Goal: Task Accomplishment & Management: Use online tool/utility

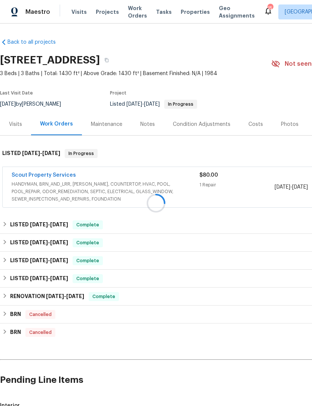
click at [9, 138] on div at bounding box center [156, 203] width 312 height 406
click at [13, 128] on div "Visits" at bounding box center [15, 124] width 13 height 7
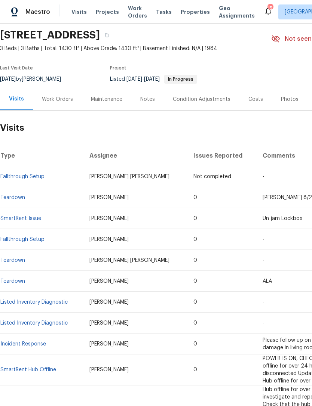
scroll to position [25, 0]
click at [15, 200] on link "Teardown" at bounding box center [12, 197] width 25 height 5
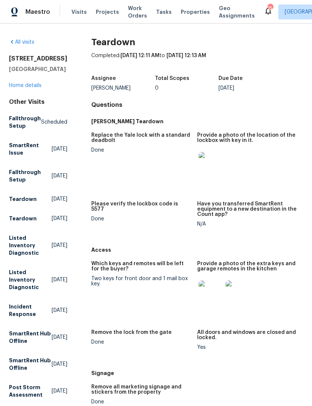
click at [212, 169] on img at bounding box center [211, 164] width 24 height 24
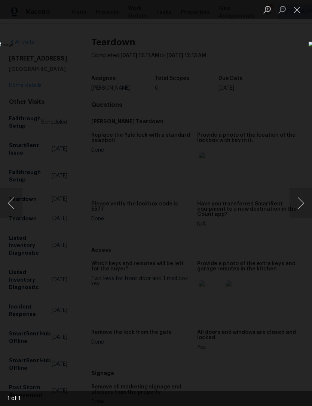
click at [297, 13] on button "Close lightbox" at bounding box center [296, 9] width 15 height 13
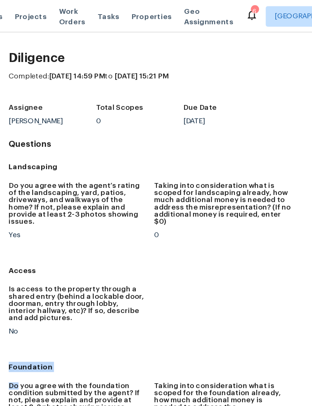
click at [181, 16] on span "Properties" at bounding box center [195, 11] width 29 height 7
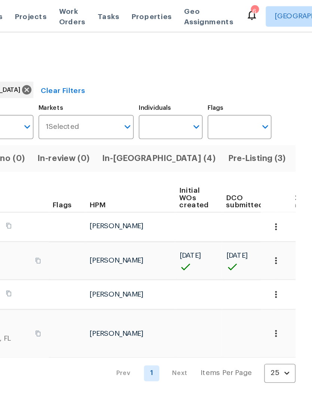
click at [251, 121] on span "Pre-Listing (3)" at bounding box center [272, 115] width 42 height 10
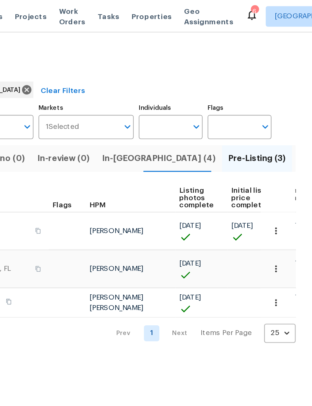
click at [302, 121] on span "Listed (85)" at bounding box center [318, 115] width 32 height 10
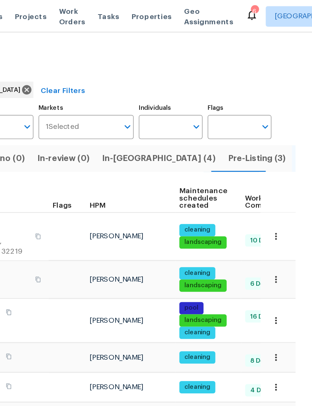
click at [150, 152] on span "HPM" at bounding box center [156, 149] width 12 height 5
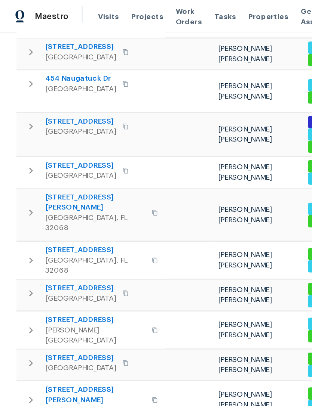
scroll to position [218, 0]
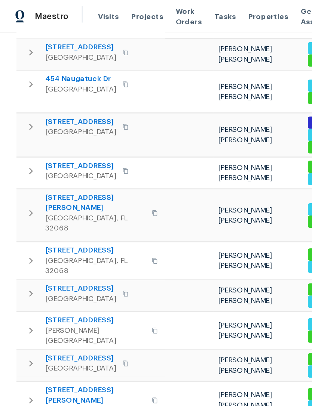
click at [55, 140] on span "2058 Manucy Ct" at bounding box center [69, 147] width 73 height 15
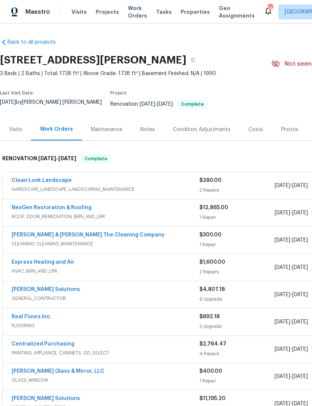
click at [83, 186] on div "Clean Look Landscape" at bounding box center [106, 181] width 188 height 9
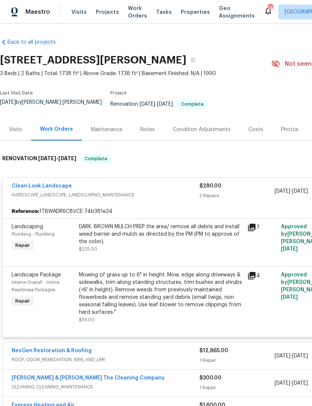
click at [154, 229] on div "DARK. BROWN MULCH PREP the area/ remove all debris and install weed barrier and…" at bounding box center [161, 234] width 164 height 22
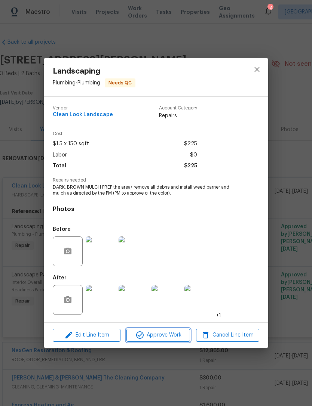
click at [162, 332] on span "Approve Work" at bounding box center [158, 335] width 59 height 9
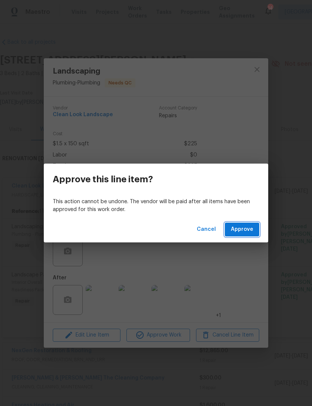
click at [243, 226] on span "Approve" at bounding box center [242, 229] width 22 height 9
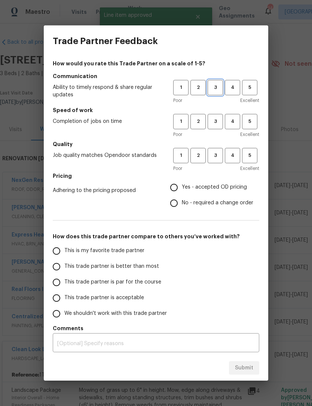
click at [218, 91] on span "3" at bounding box center [215, 87] width 14 height 9
click at [178, 124] on span "1" at bounding box center [181, 121] width 14 height 9
click at [218, 158] on span "3" at bounding box center [215, 155] width 14 height 9
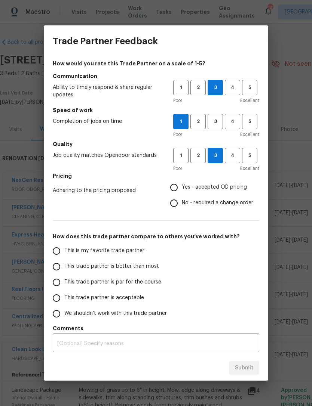
click at [193, 185] on span "Yes - accepted OD pricing" at bounding box center [214, 188] width 65 height 8
click at [182, 185] on input "Yes - accepted OD pricing" at bounding box center [174, 188] width 16 height 16
radio input "true"
click at [90, 298] on span "This trade partner is acceptable" at bounding box center [104, 298] width 80 height 8
click at [64, 298] on input "This trade partner is acceptable" at bounding box center [57, 299] width 16 height 16
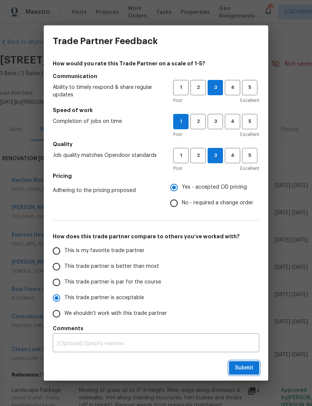
click at [246, 373] on button "Submit" at bounding box center [244, 369] width 30 height 14
radio input "true"
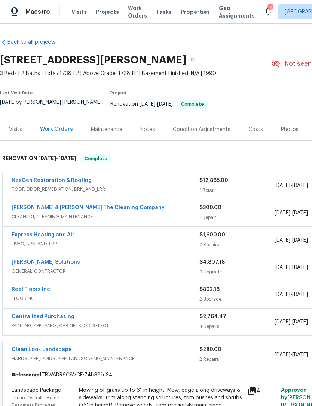
click at [181, 16] on span "Properties" at bounding box center [195, 11] width 29 height 7
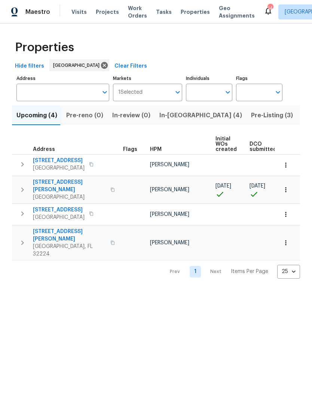
click at [251, 121] on span "Pre-Listing (3)" at bounding box center [272, 115] width 42 height 10
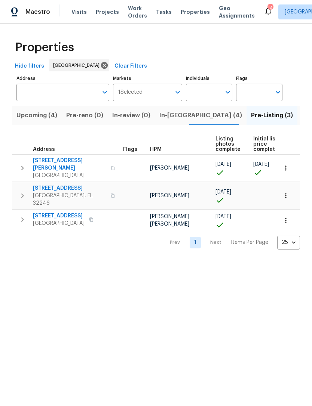
click at [63, 215] on span "1105 Buccaneer Blvd" at bounding box center [59, 215] width 52 height 7
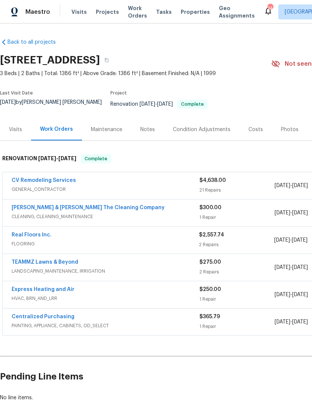
click at [152, 129] on div "Notes" at bounding box center [147, 129] width 15 height 7
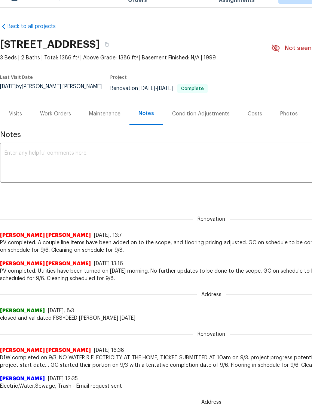
click at [212, 110] on div "Condition Adjustments" at bounding box center [201, 113] width 58 height 7
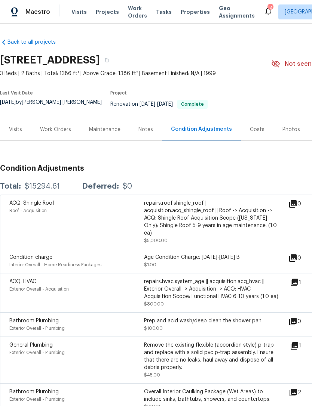
click at [57, 130] on div "Work Orders" at bounding box center [55, 129] width 31 height 7
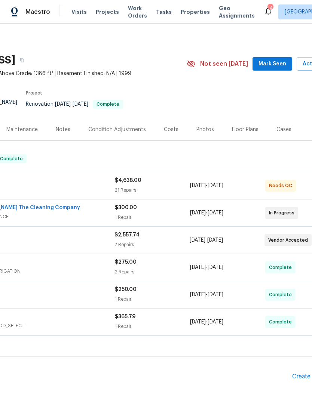
scroll to position [0, 84]
click at [172, 130] on div "Costs" at bounding box center [171, 129] width 15 height 7
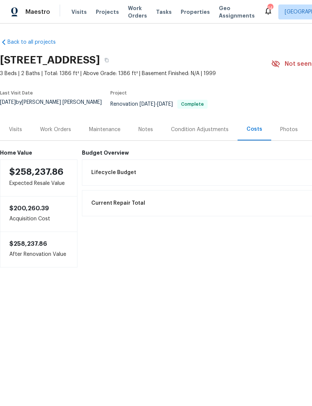
click at [143, 138] on div "Notes" at bounding box center [145, 130] width 33 height 22
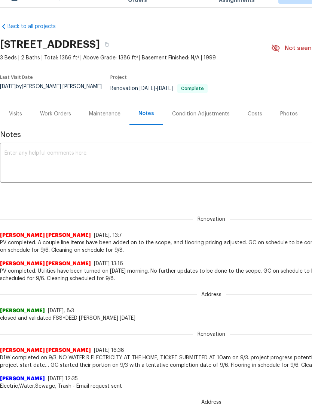
click at [16, 103] on div "Visits" at bounding box center [15, 114] width 31 height 22
